Goal: Register for event/course

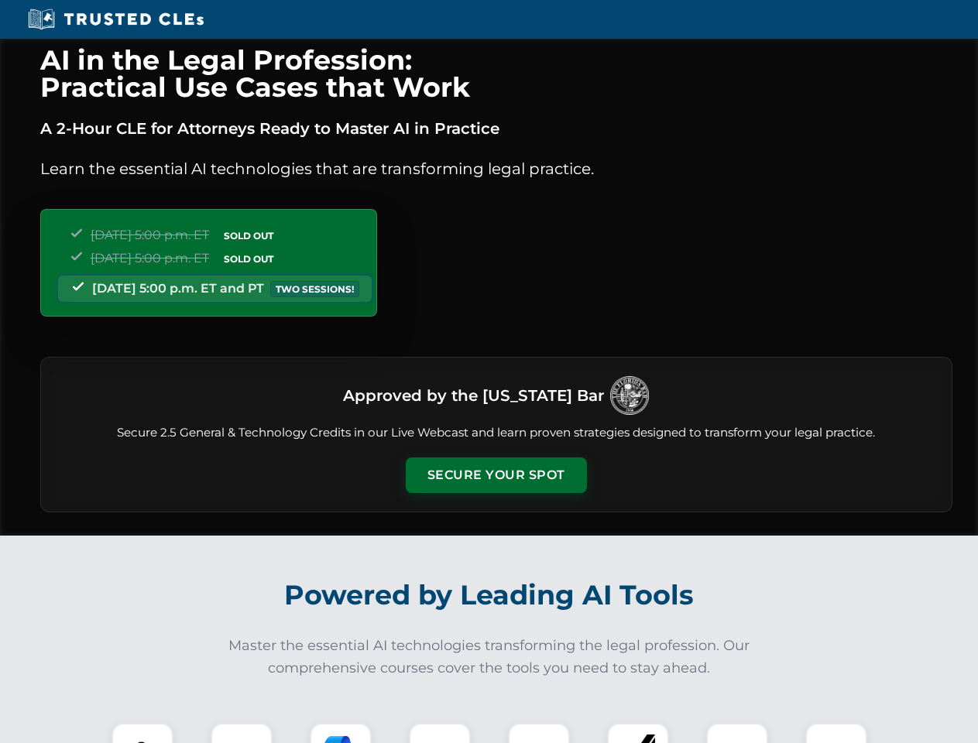
click at [495, 475] on button "Secure Your Spot" at bounding box center [496, 475] width 181 height 36
click at [142, 733] on img at bounding box center [142, 753] width 45 height 45
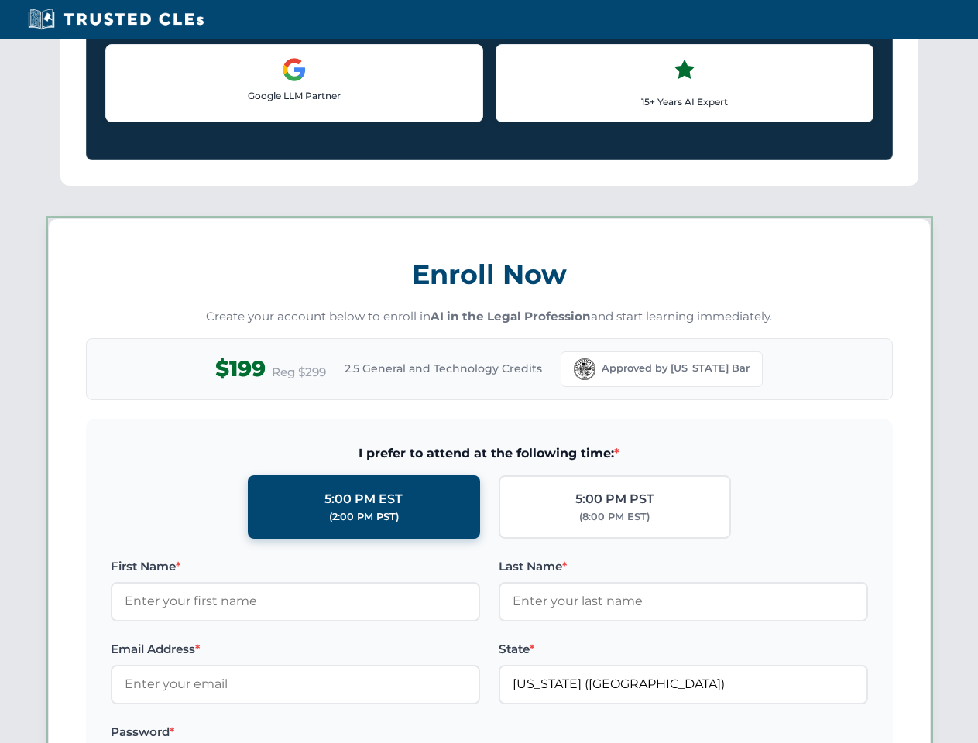
click at [341, 733] on div "AI in the Legal Profession: Practical Use Cases that Work A 2-Hour CLE for Atto…" at bounding box center [489, 725] width 978 height 3621
